Goal: Task Accomplishment & Management: Manage account settings

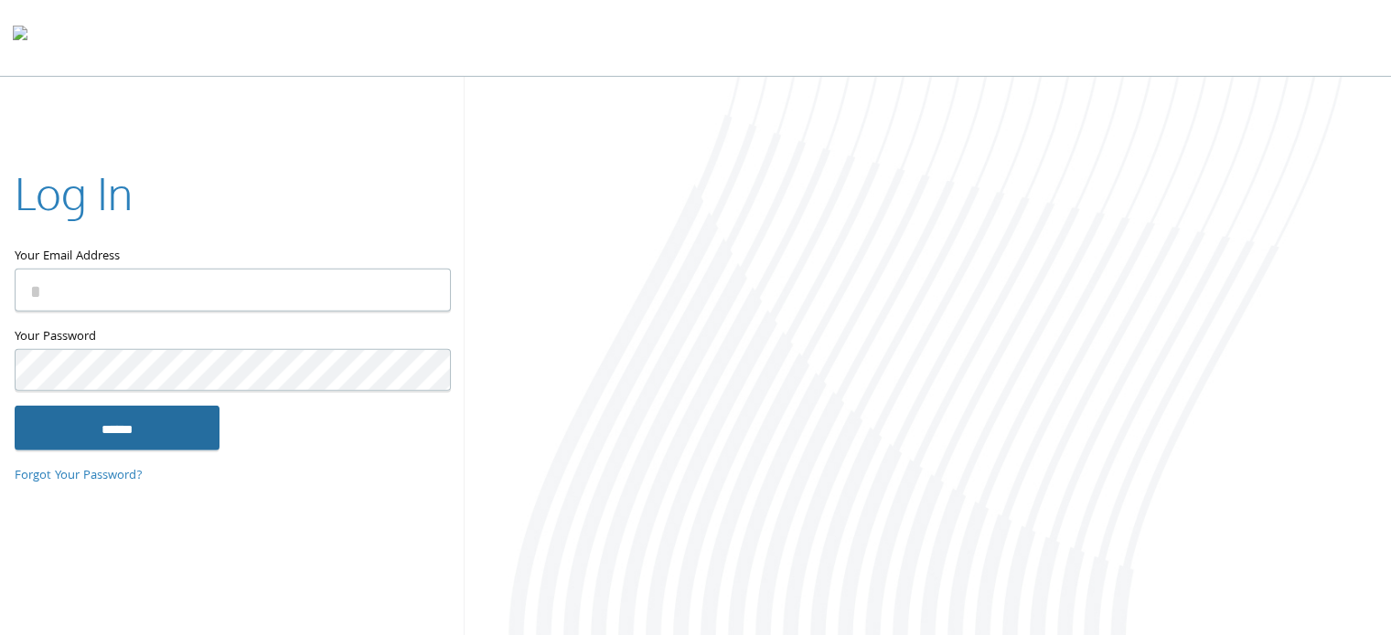
type input "**********"
click at [133, 425] on input "******" at bounding box center [117, 428] width 205 height 44
type input "**********"
click at [97, 434] on input "******" at bounding box center [117, 428] width 205 height 44
